Goal: Information Seeking & Learning: Learn about a topic

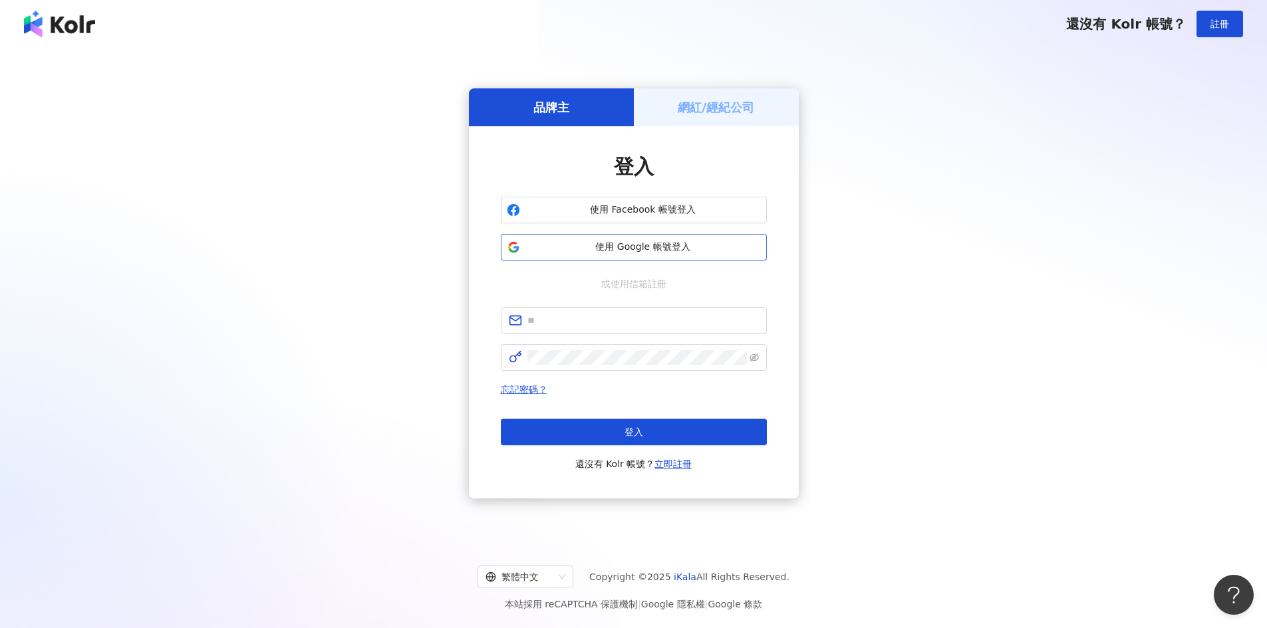
click at [690, 245] on span "使用 Google 帳號登入" at bounding box center [642, 247] width 235 height 13
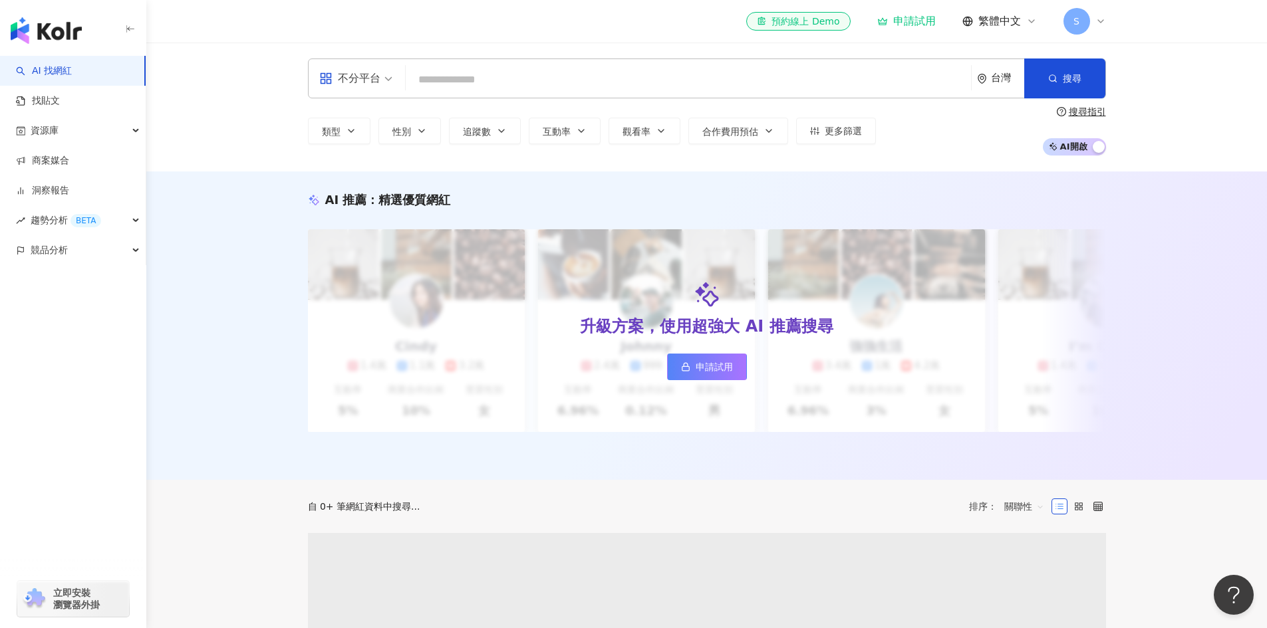
click at [551, 84] on input "search" at bounding box center [688, 79] width 555 height 25
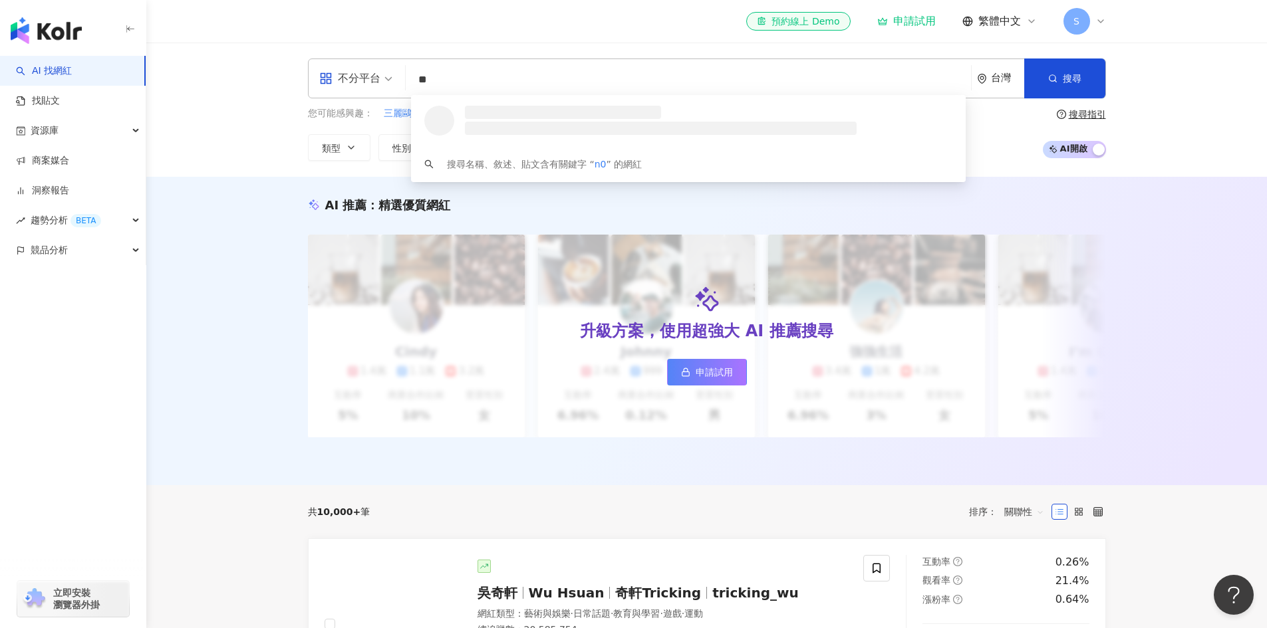
type input "*"
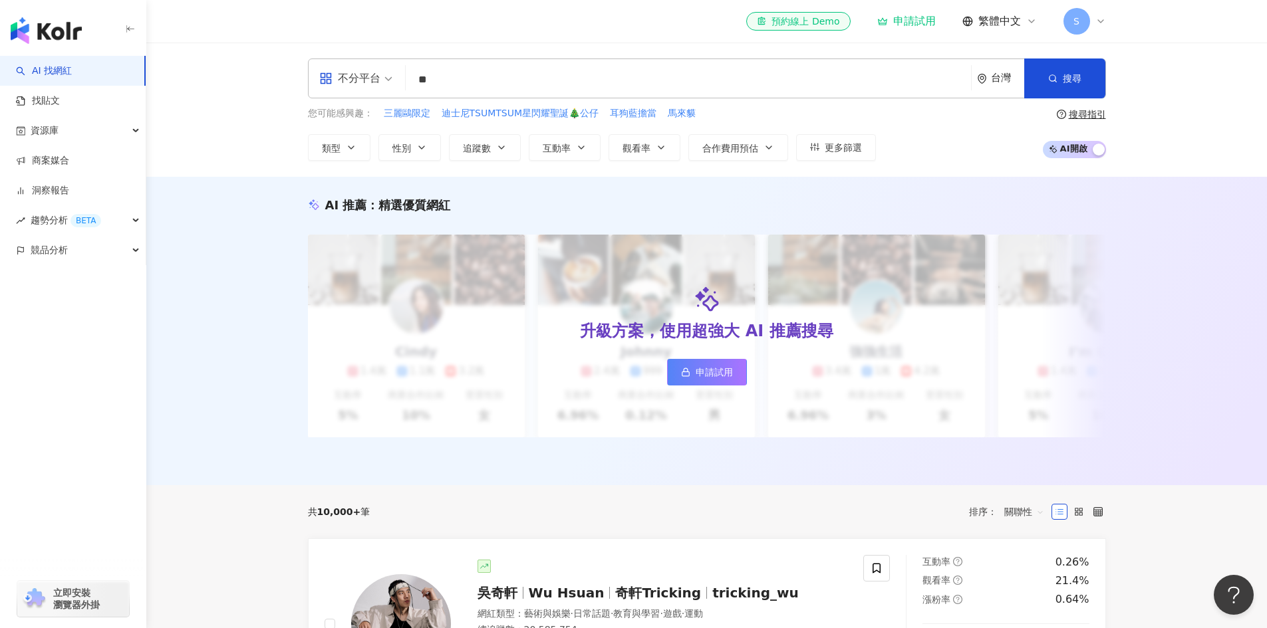
type input "*"
type input "*****"
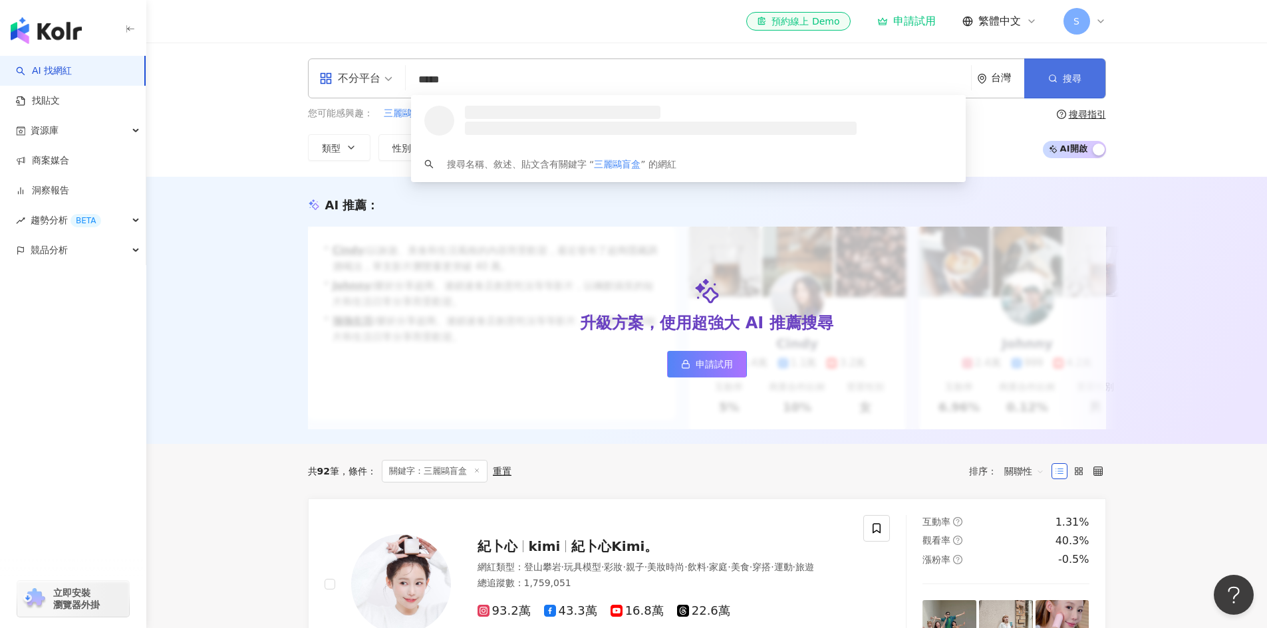
click at [1096, 92] on button "搜尋" at bounding box center [1064, 79] width 81 height 40
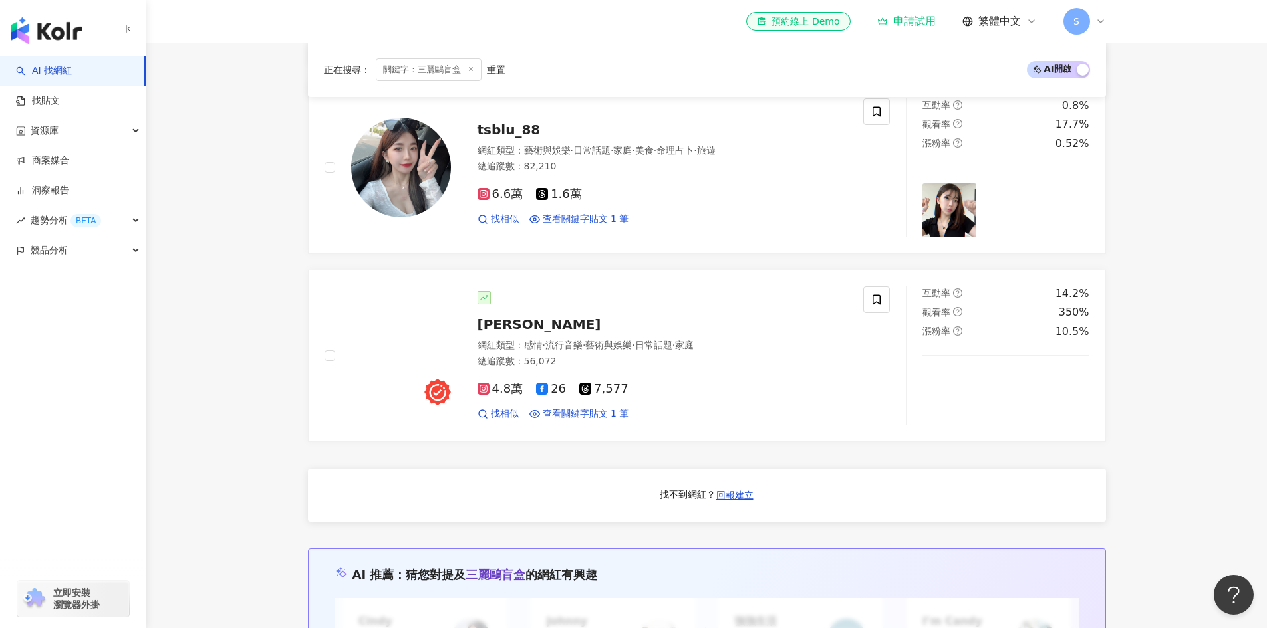
scroll to position [394, 0]
